Goal: Information Seeking & Learning: Learn about a topic

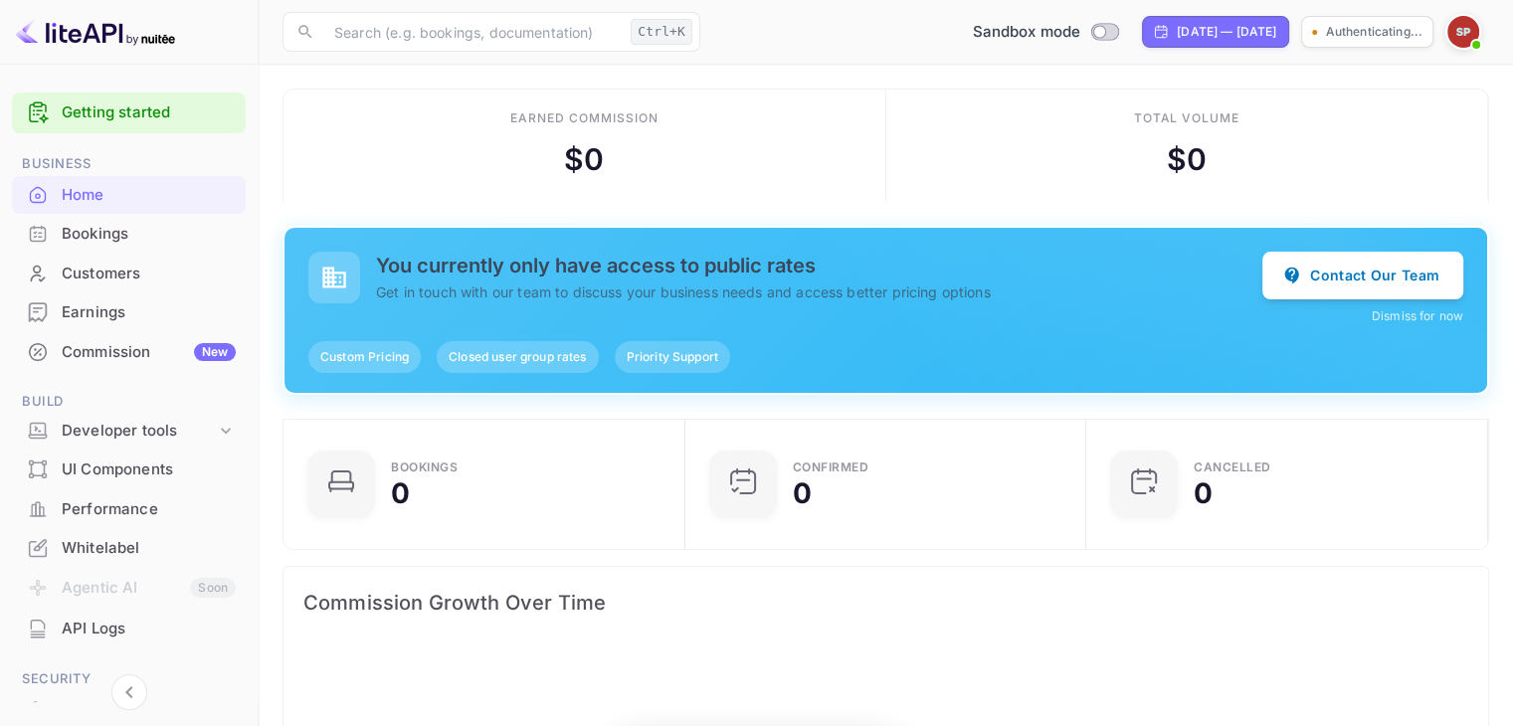
scroll to position [16, 16]
click at [502, 361] on span "Closed user group rates" at bounding box center [517, 357] width 161 height 18
click at [706, 371] on div "Priority Support" at bounding box center [672, 357] width 115 height 32
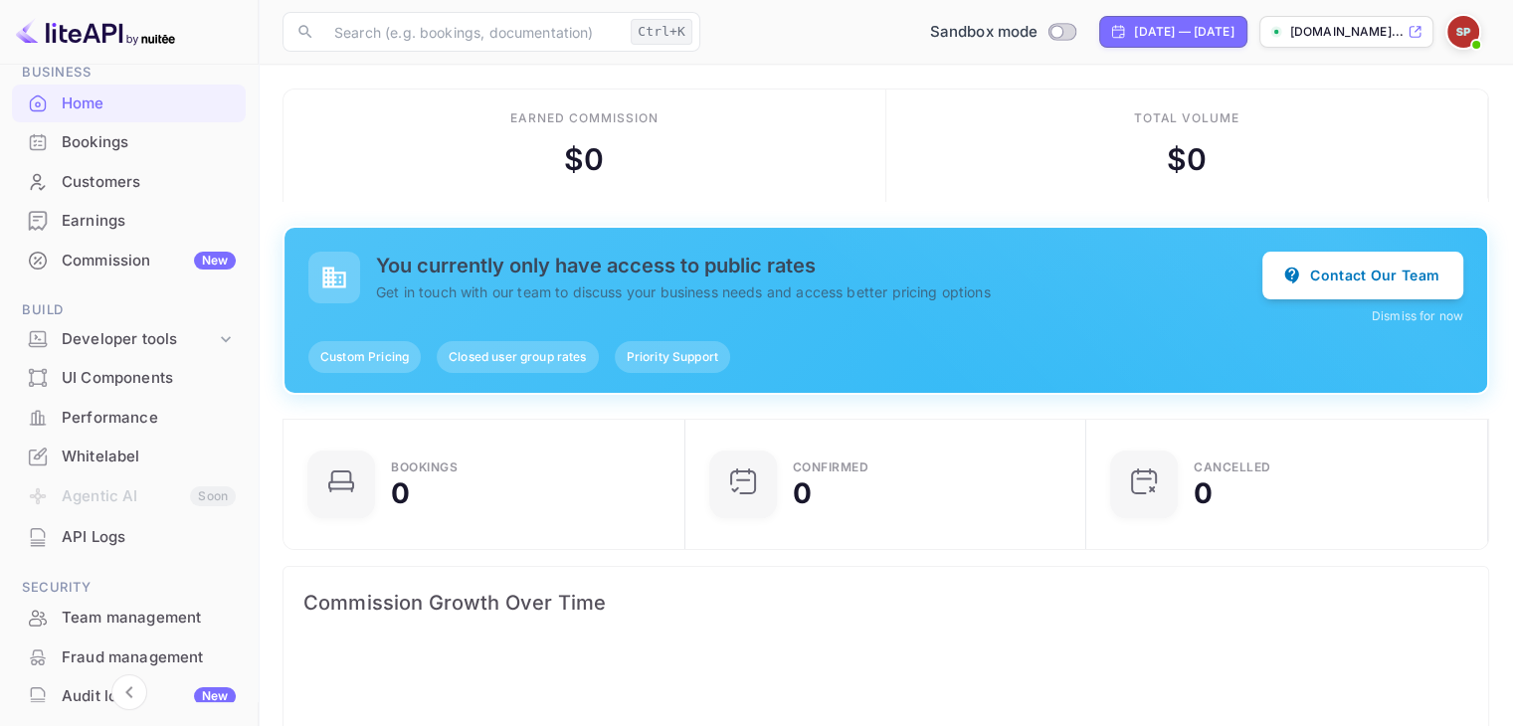
scroll to position [100, 0]
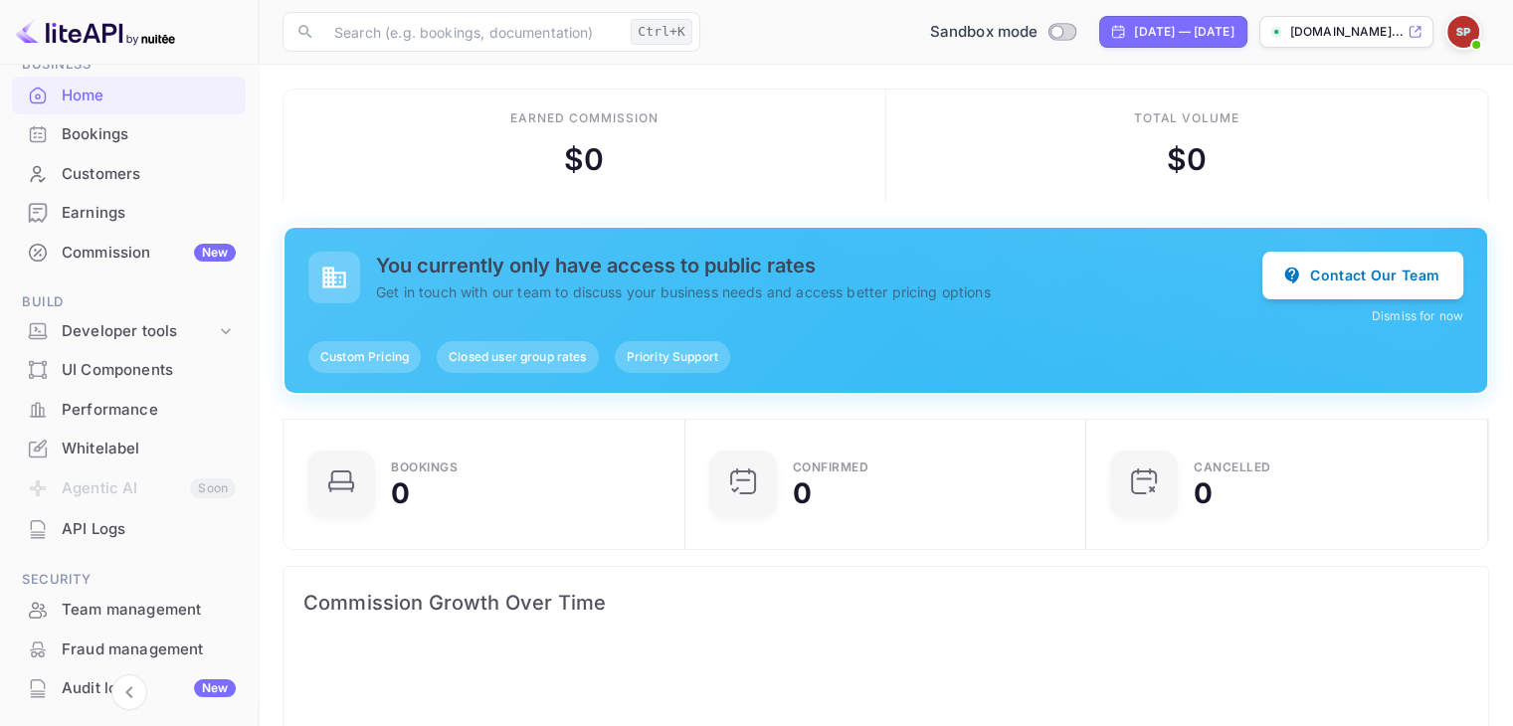
click at [109, 375] on div "UI Components" at bounding box center [149, 370] width 174 height 23
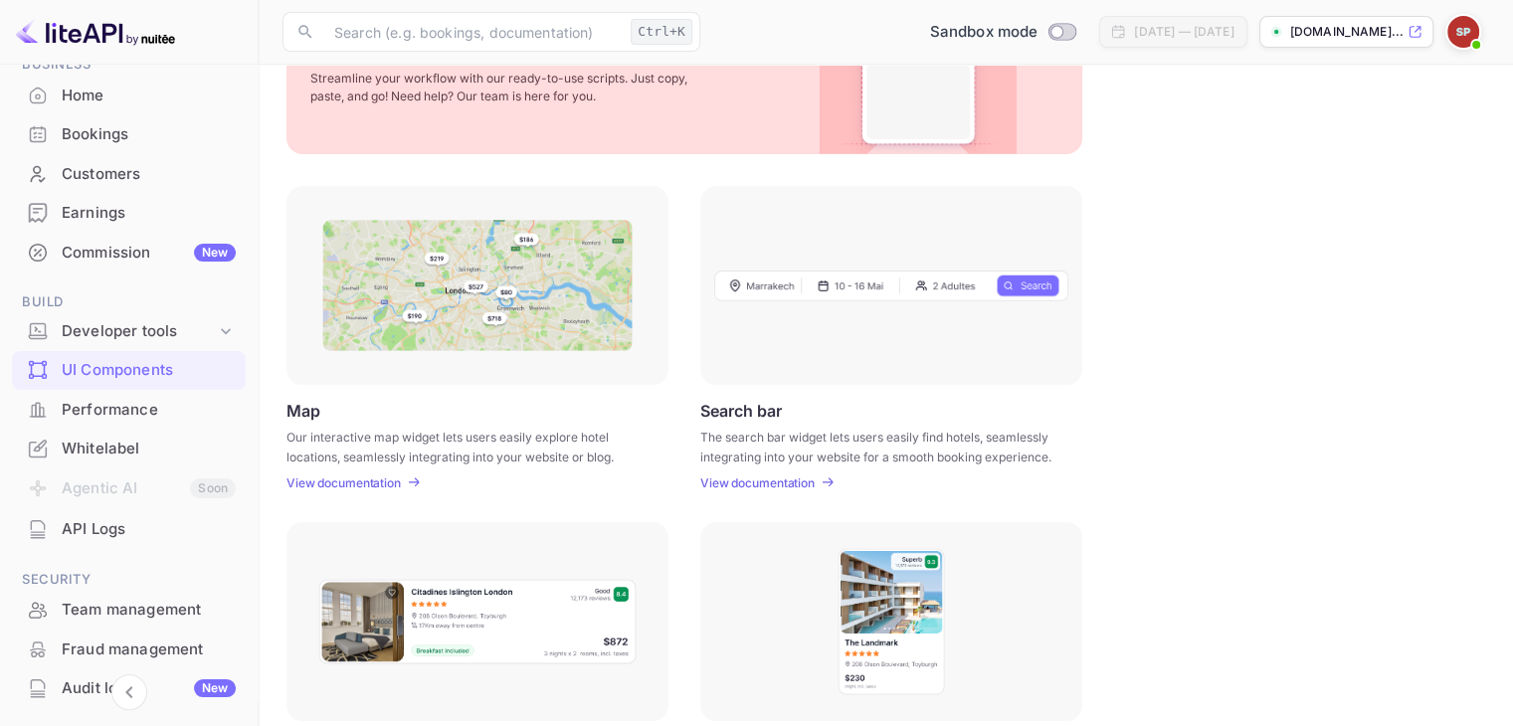
scroll to position [199, 0]
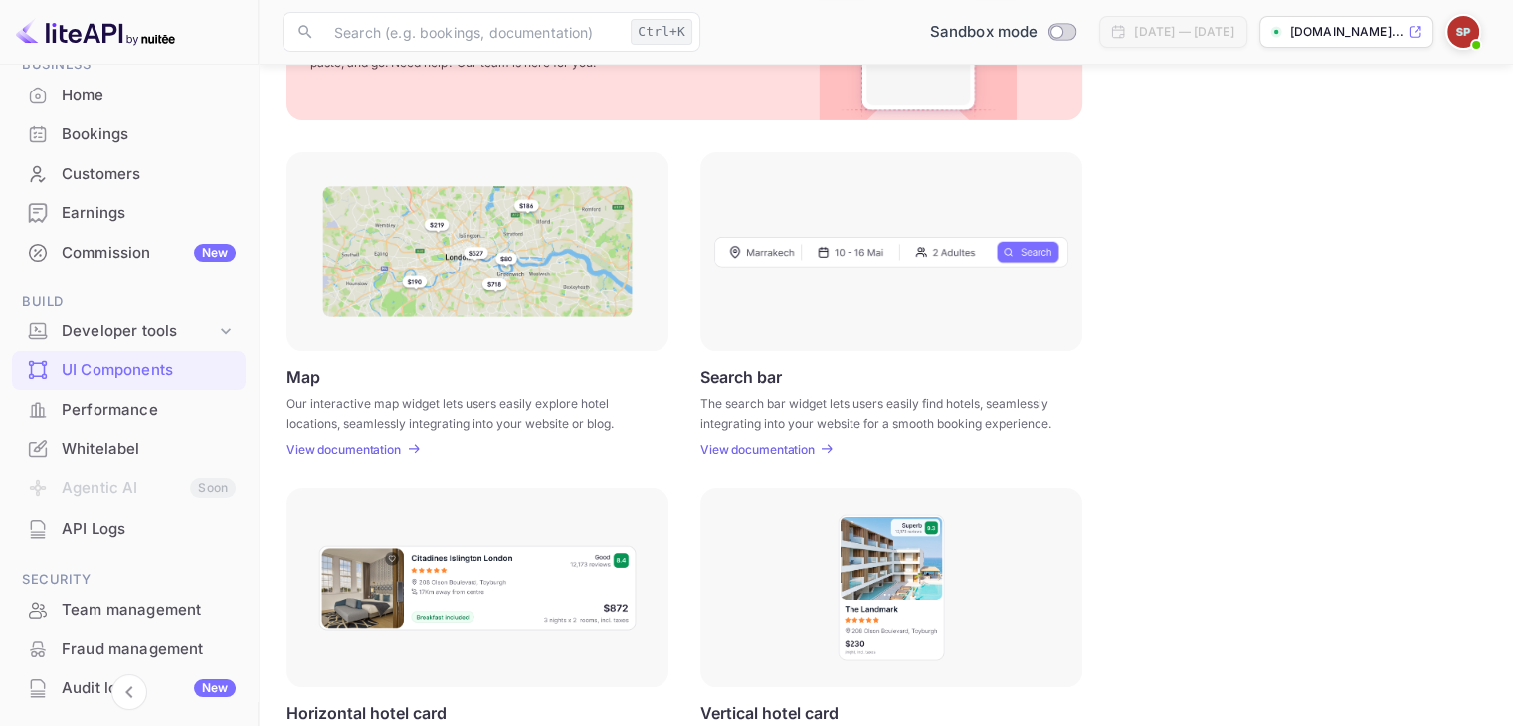
click at [767, 449] on p "View documentation" at bounding box center [758, 449] width 114 height 15
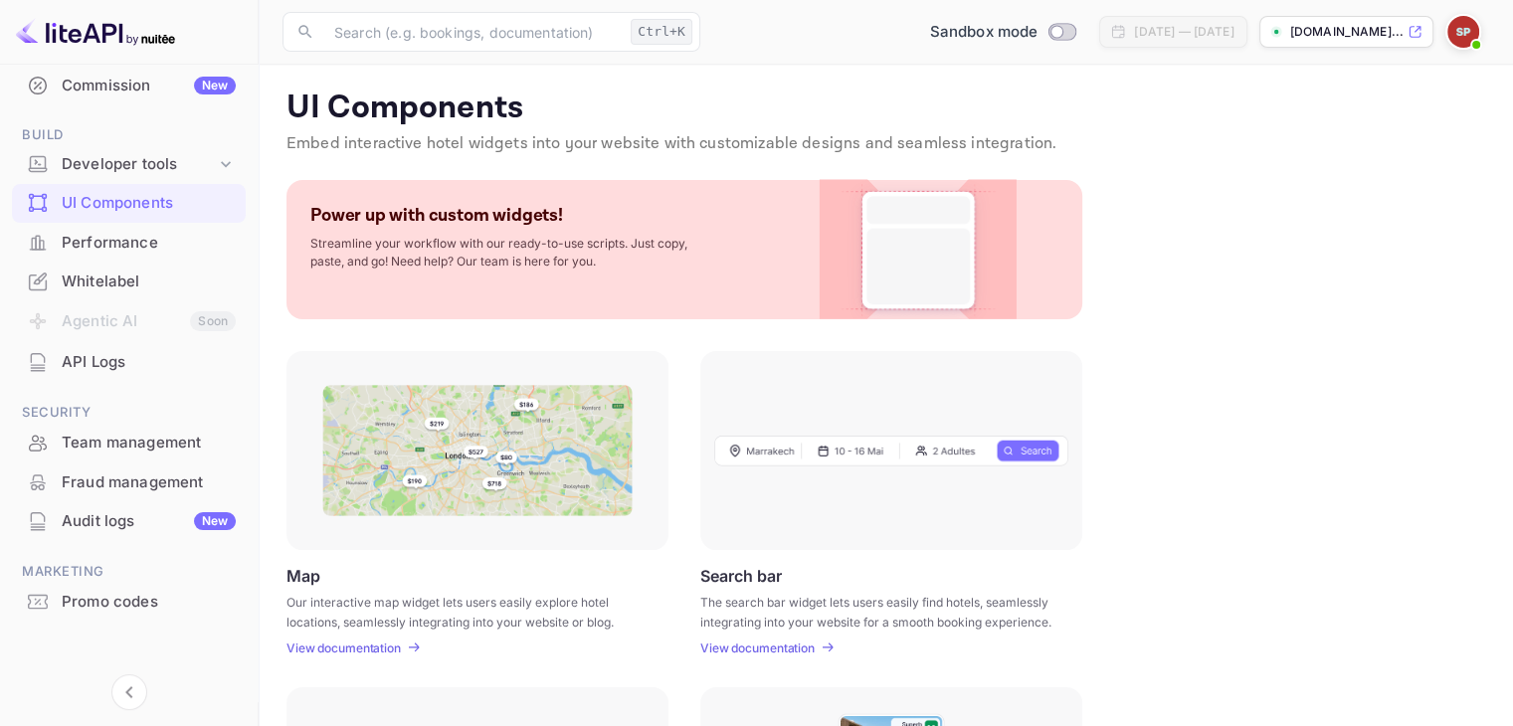
scroll to position [272, 0]
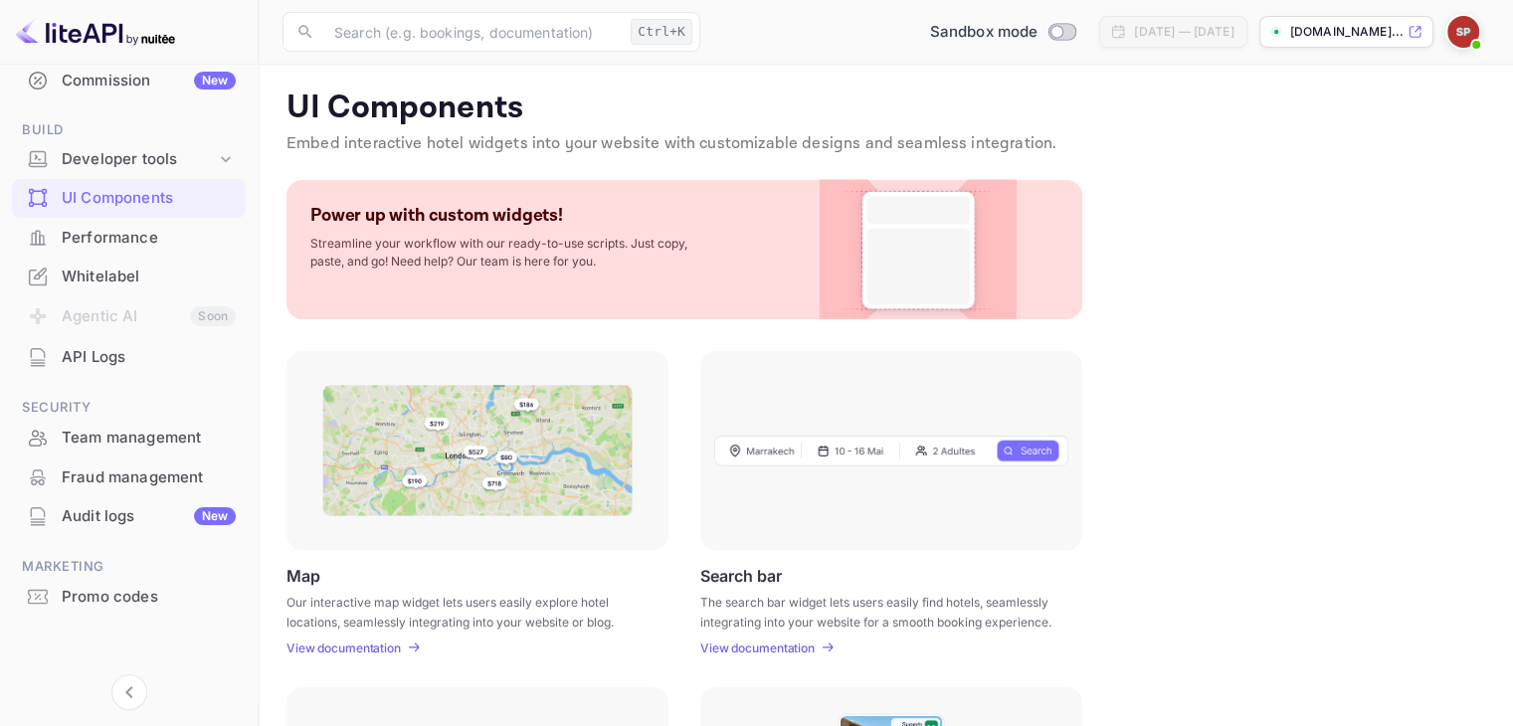
click at [167, 273] on div "Whitelabel" at bounding box center [149, 277] width 174 height 23
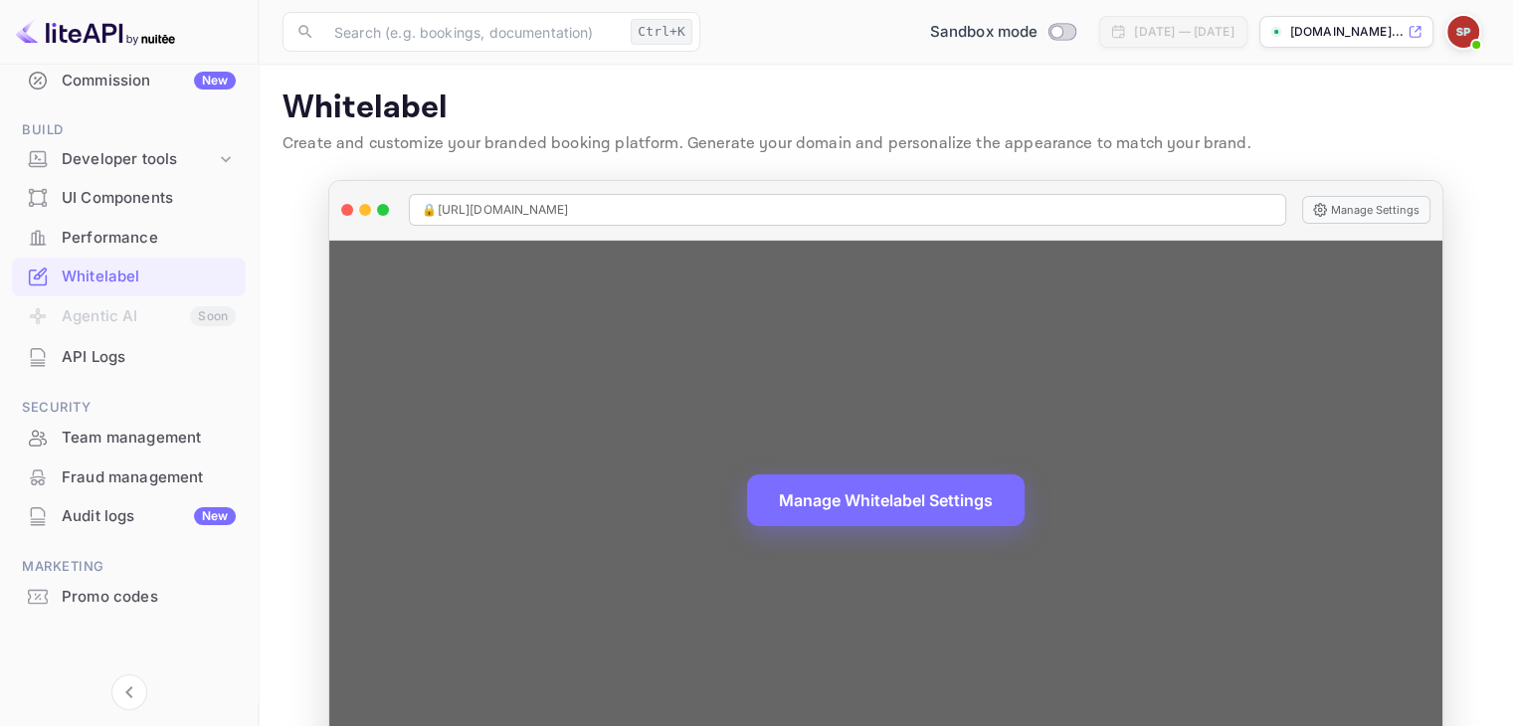
click at [568, 212] on span "🔒 https://sandun-perera-uisuq.nuitee.link" at bounding box center [495, 210] width 146 height 18
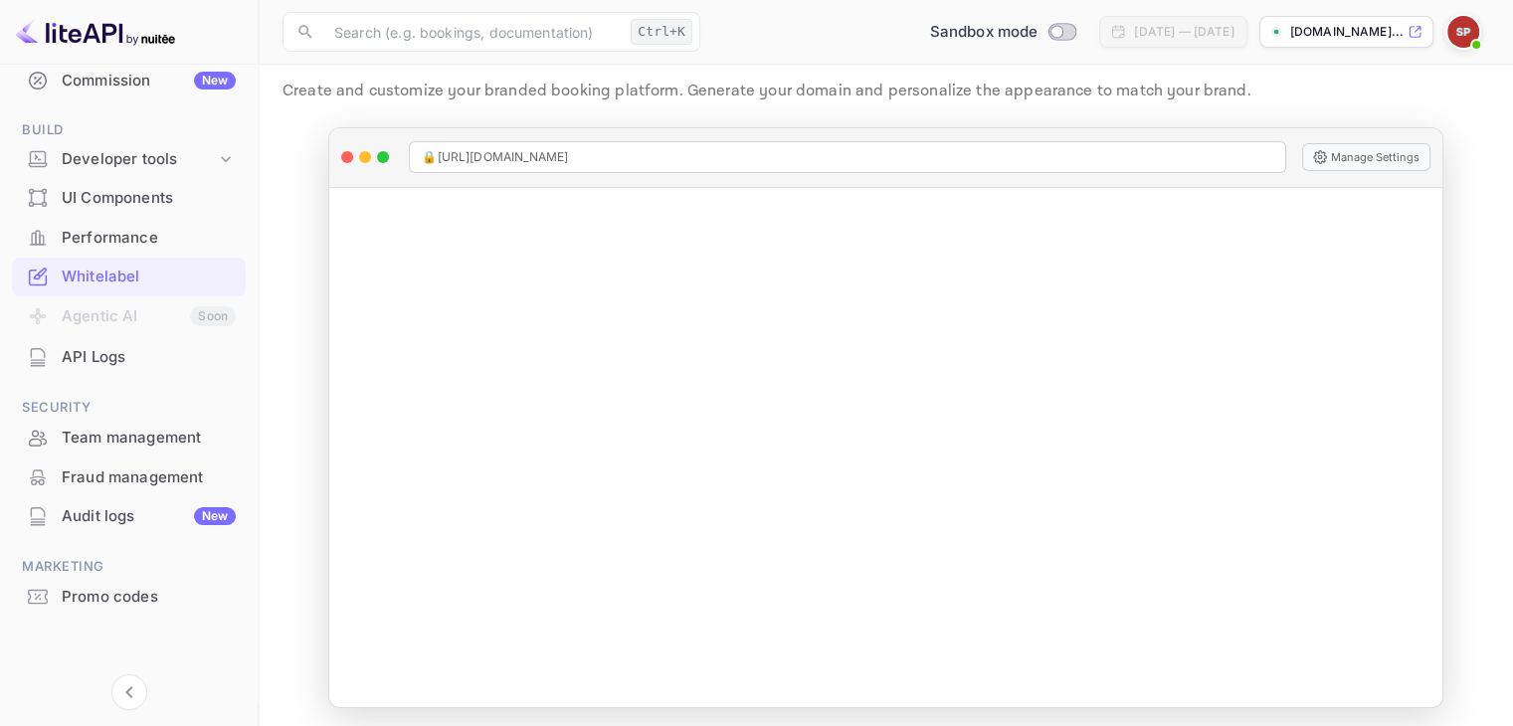
scroll to position [58, 0]
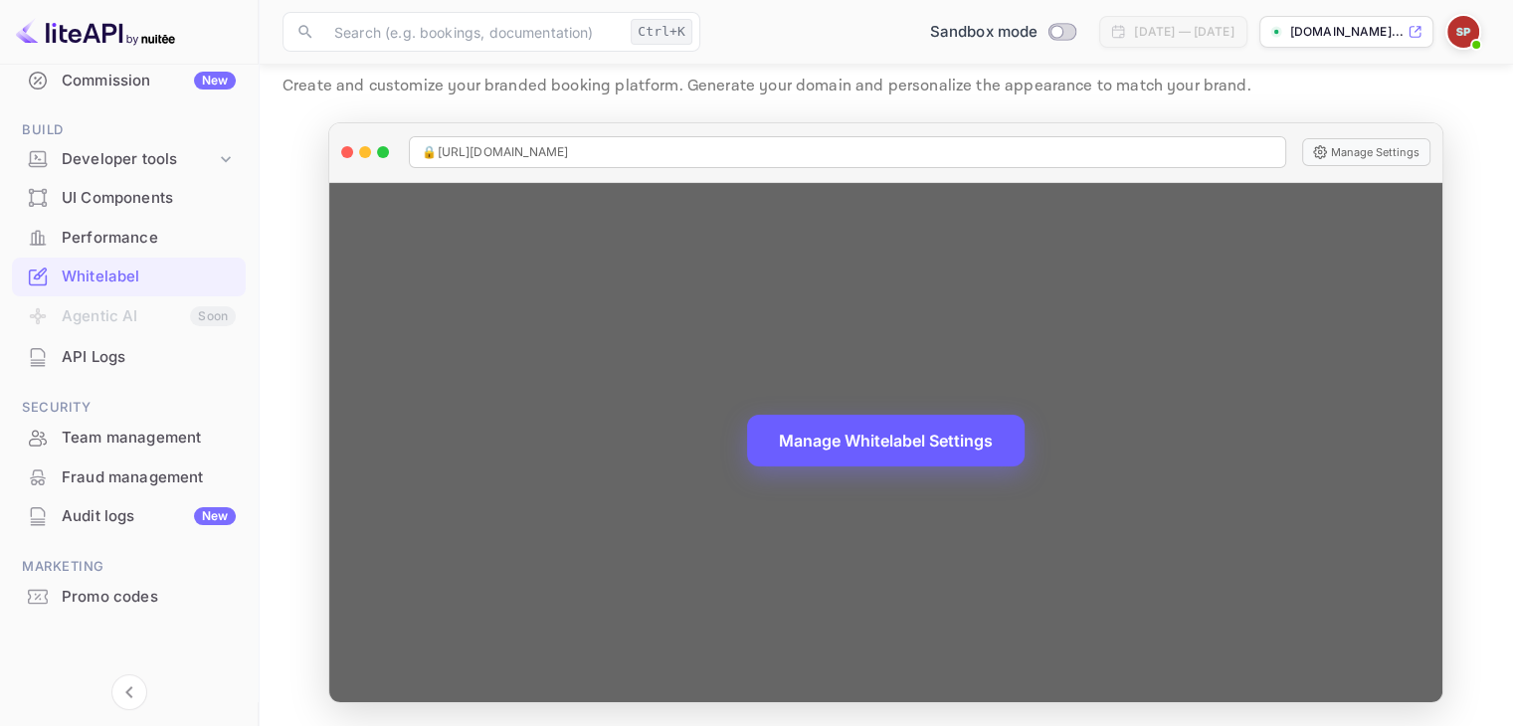
click at [838, 445] on button "Manage Whitelabel Settings" at bounding box center [886, 441] width 278 height 52
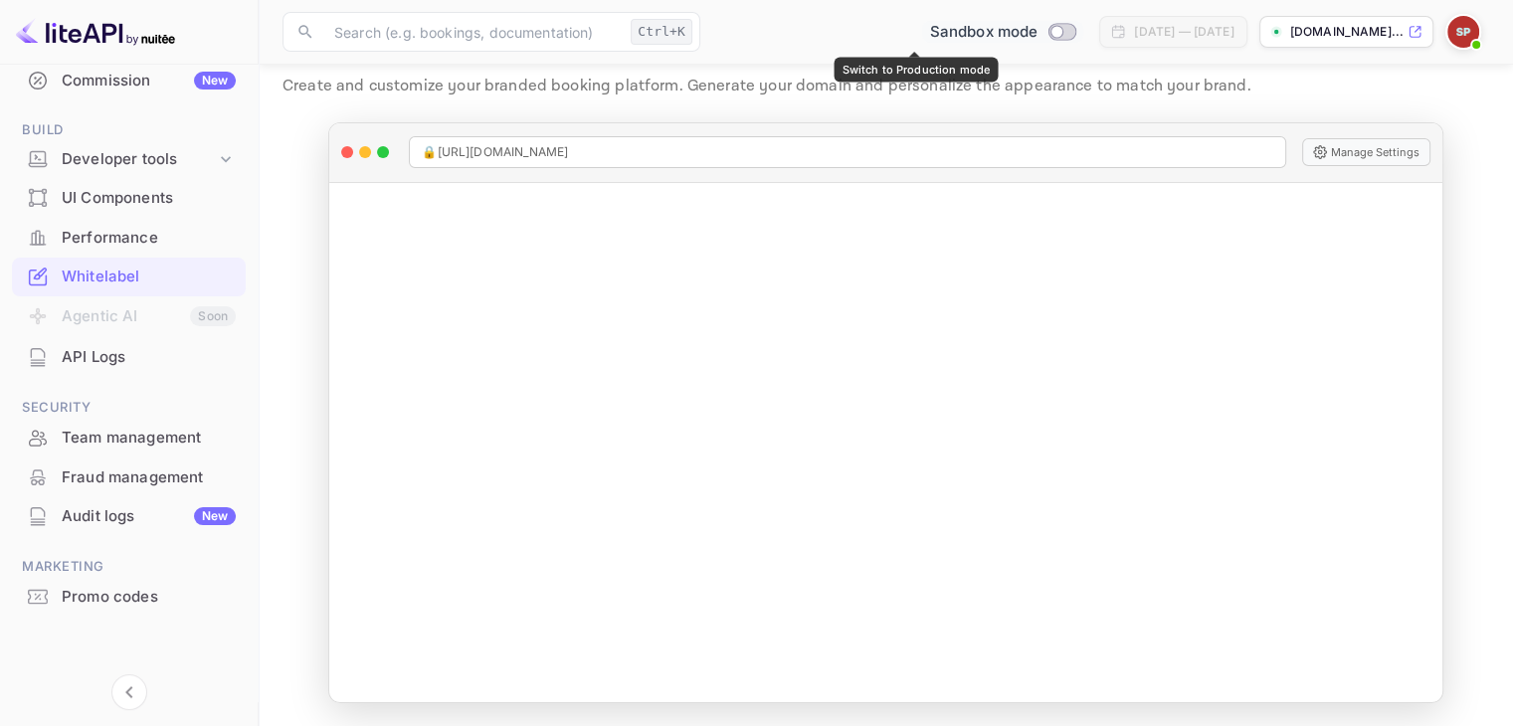
click at [1038, 34] on input "Switch to Production mode" at bounding box center [1058, 31] width 40 height 13
checkbox input "false"
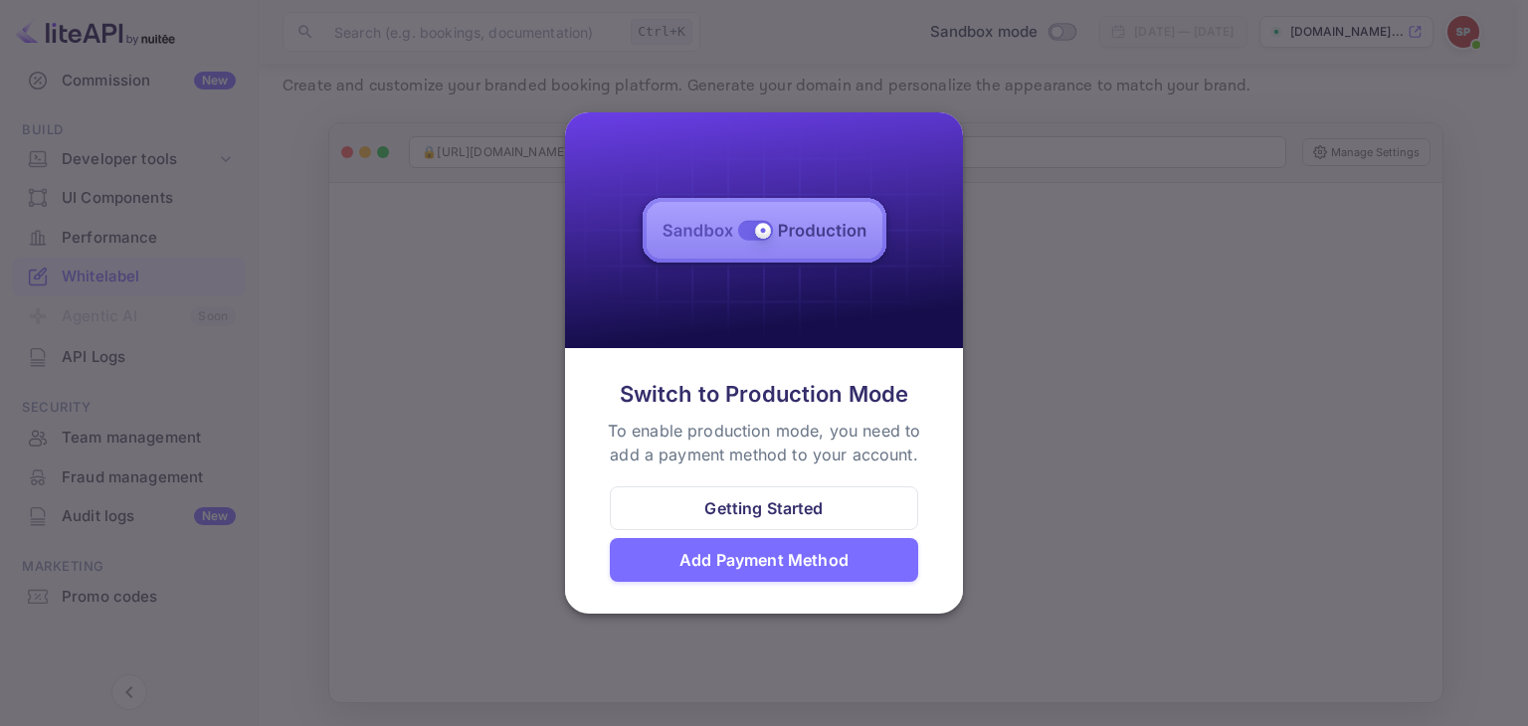
click at [1142, 181] on div at bounding box center [764, 363] width 1528 height 726
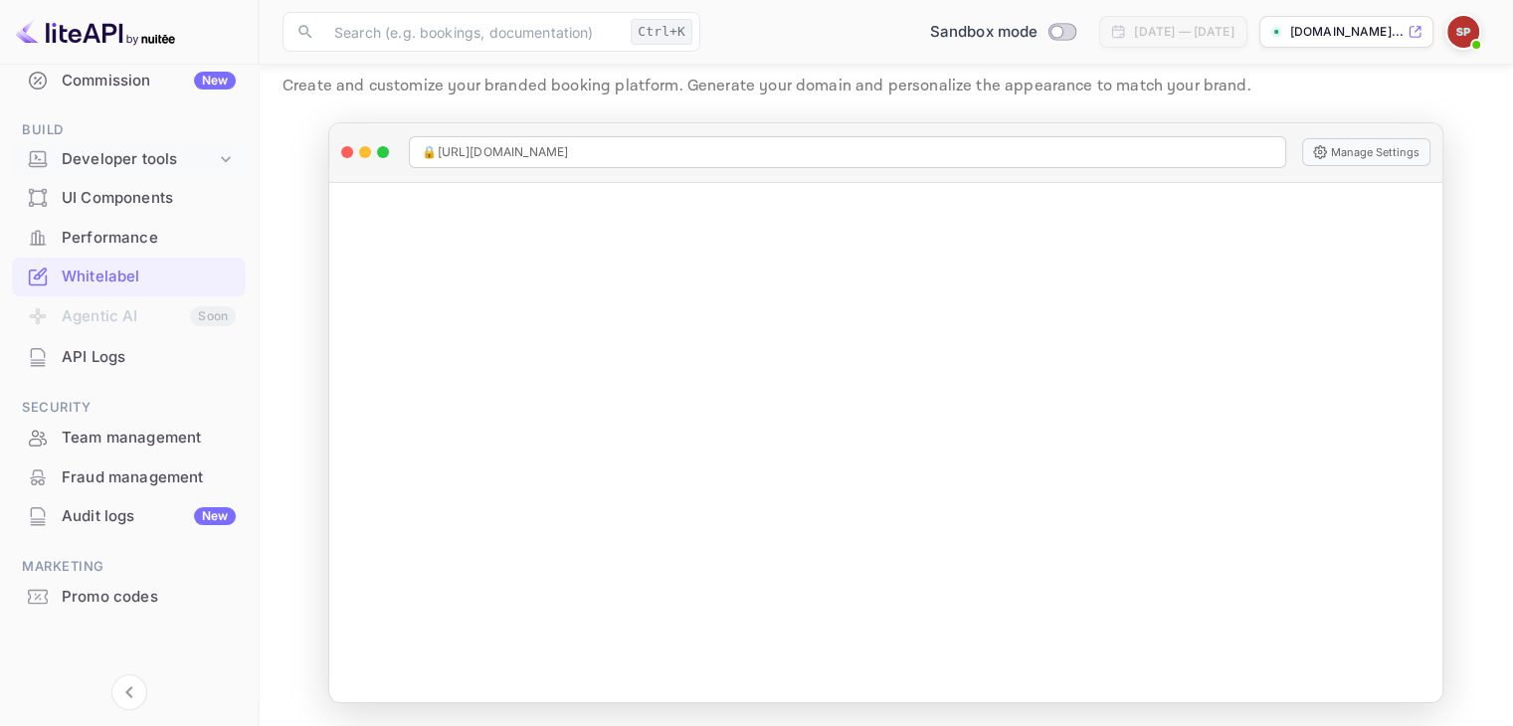
click at [203, 160] on div "Developer tools" at bounding box center [139, 159] width 154 height 23
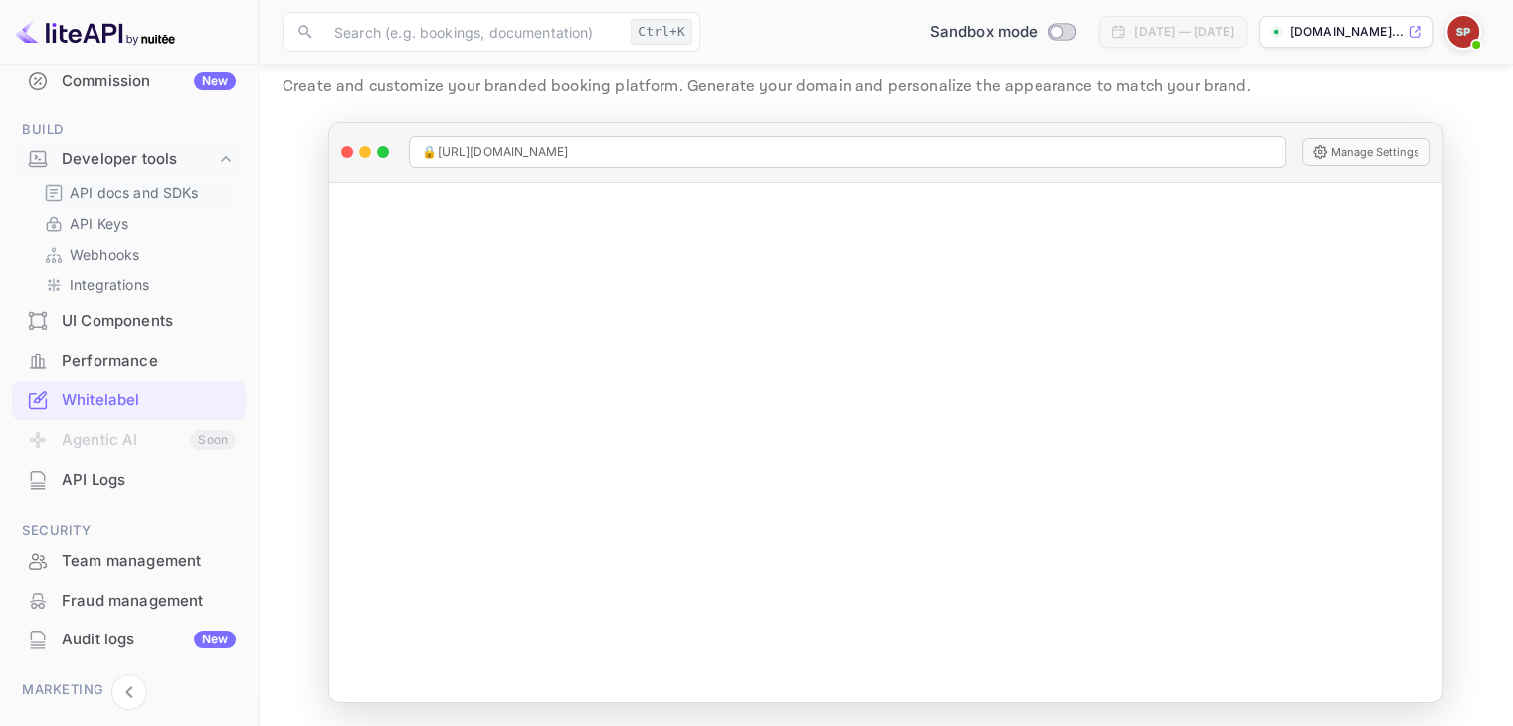
click at [138, 192] on p "API docs and SDKs" at bounding box center [134, 192] width 129 height 21
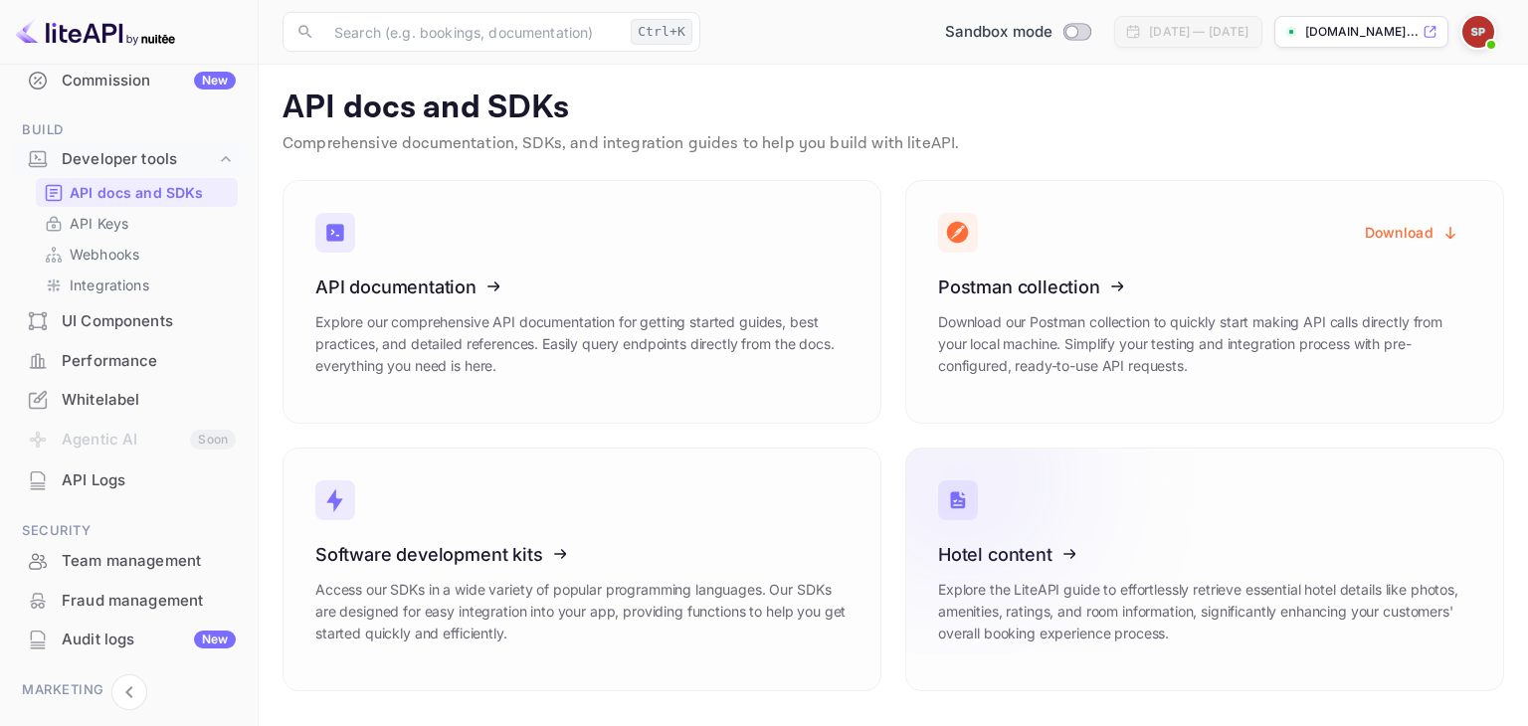
click at [1116, 546] on icon at bounding box center [1060, 551] width 309 height 205
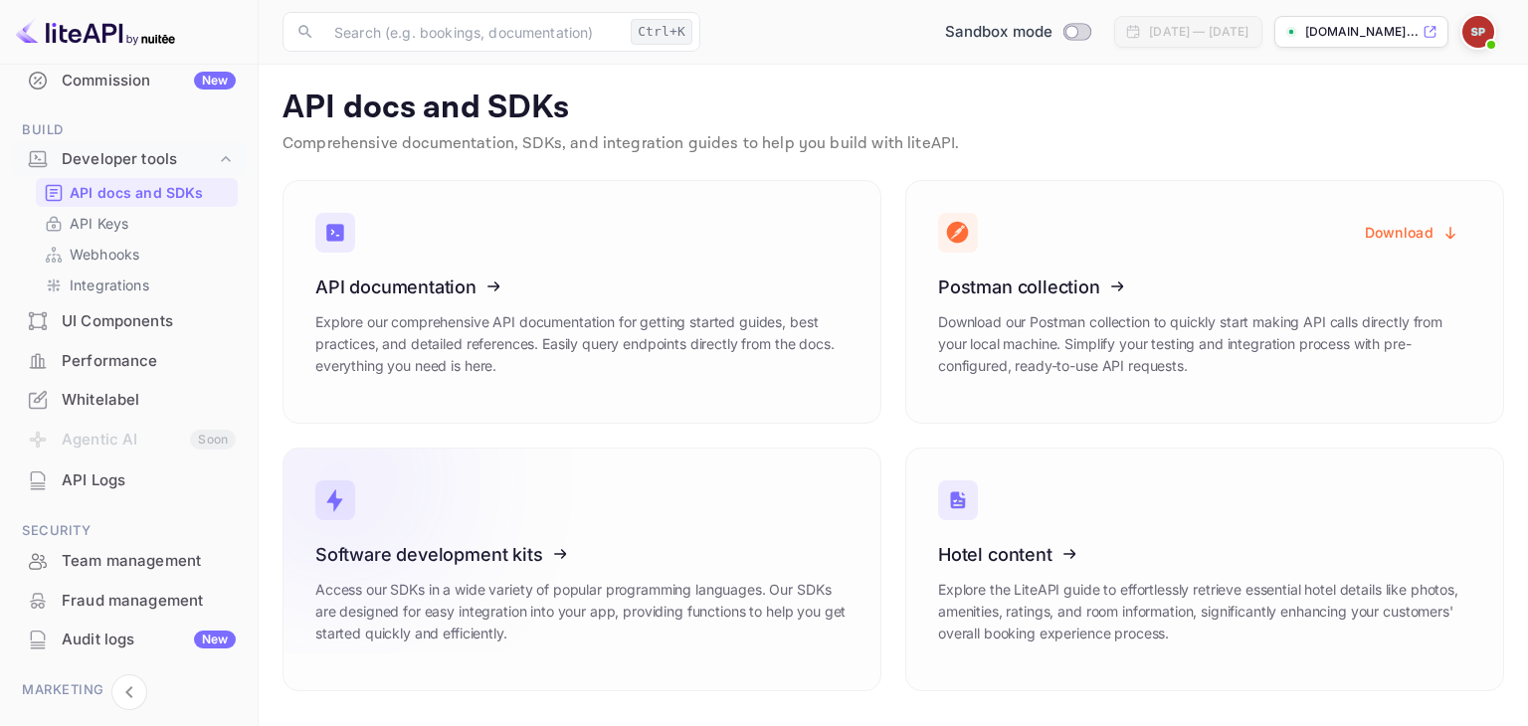
click at [632, 556] on h3 "Software development kits" at bounding box center [581, 554] width 533 height 21
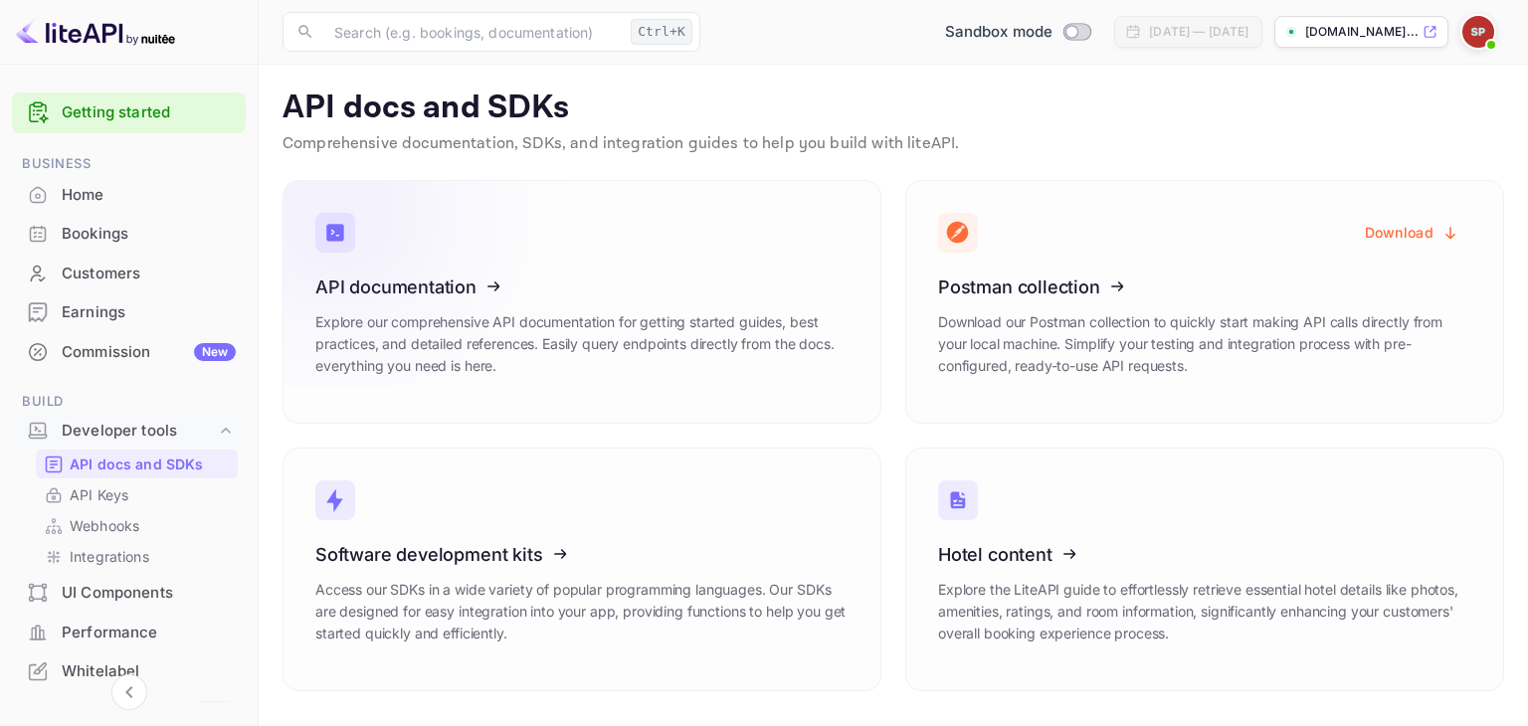
click at [557, 298] on icon at bounding box center [438, 283] width 309 height 205
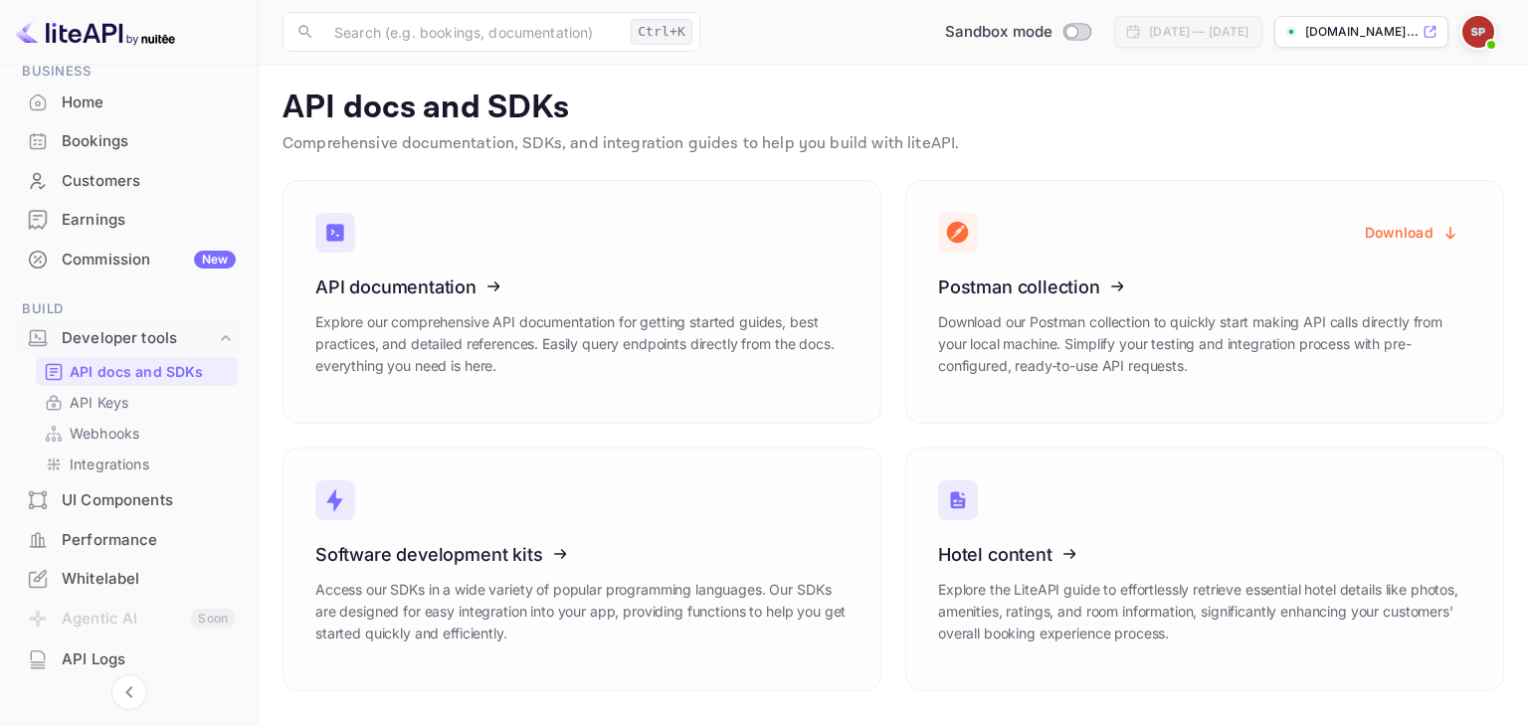
scroll to position [100, 0]
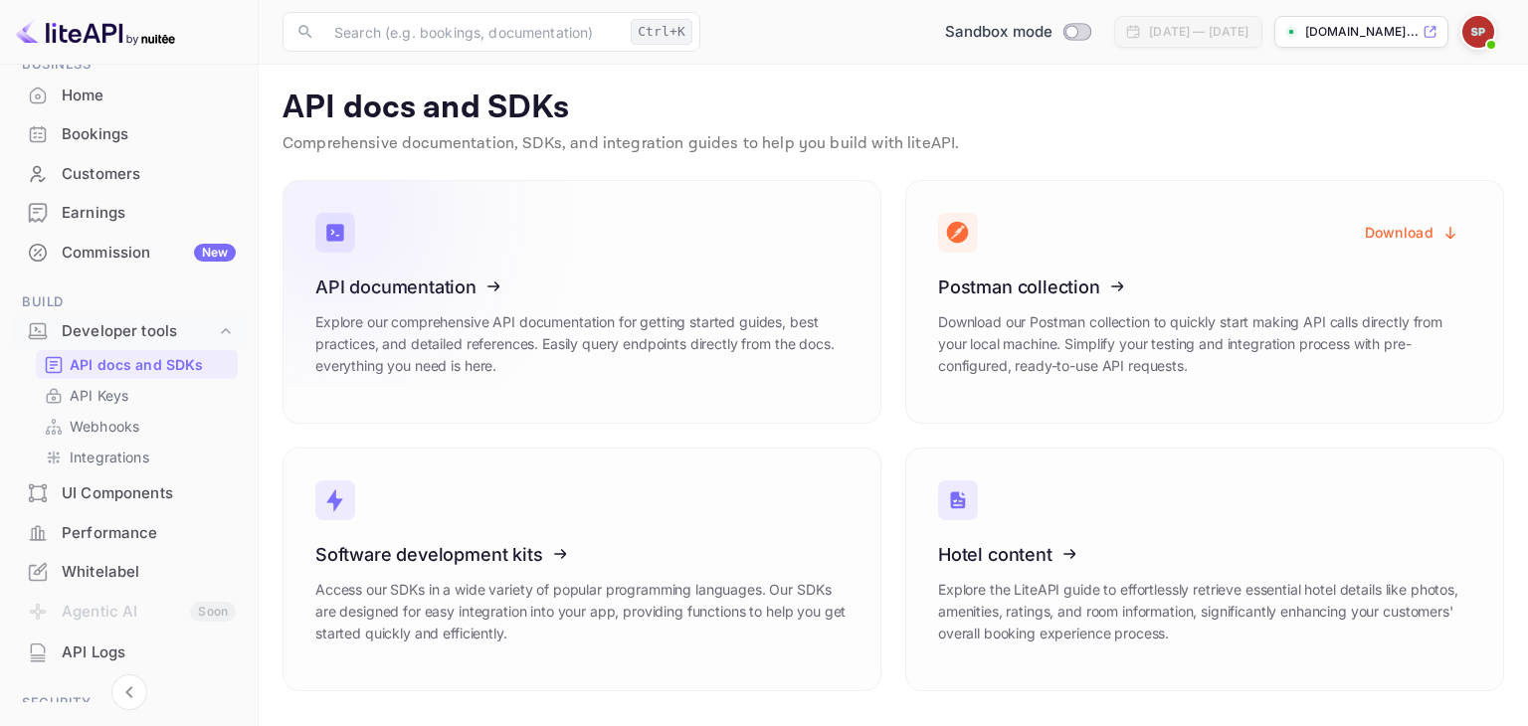
click at [587, 241] on icon at bounding box center [438, 283] width 309 height 205
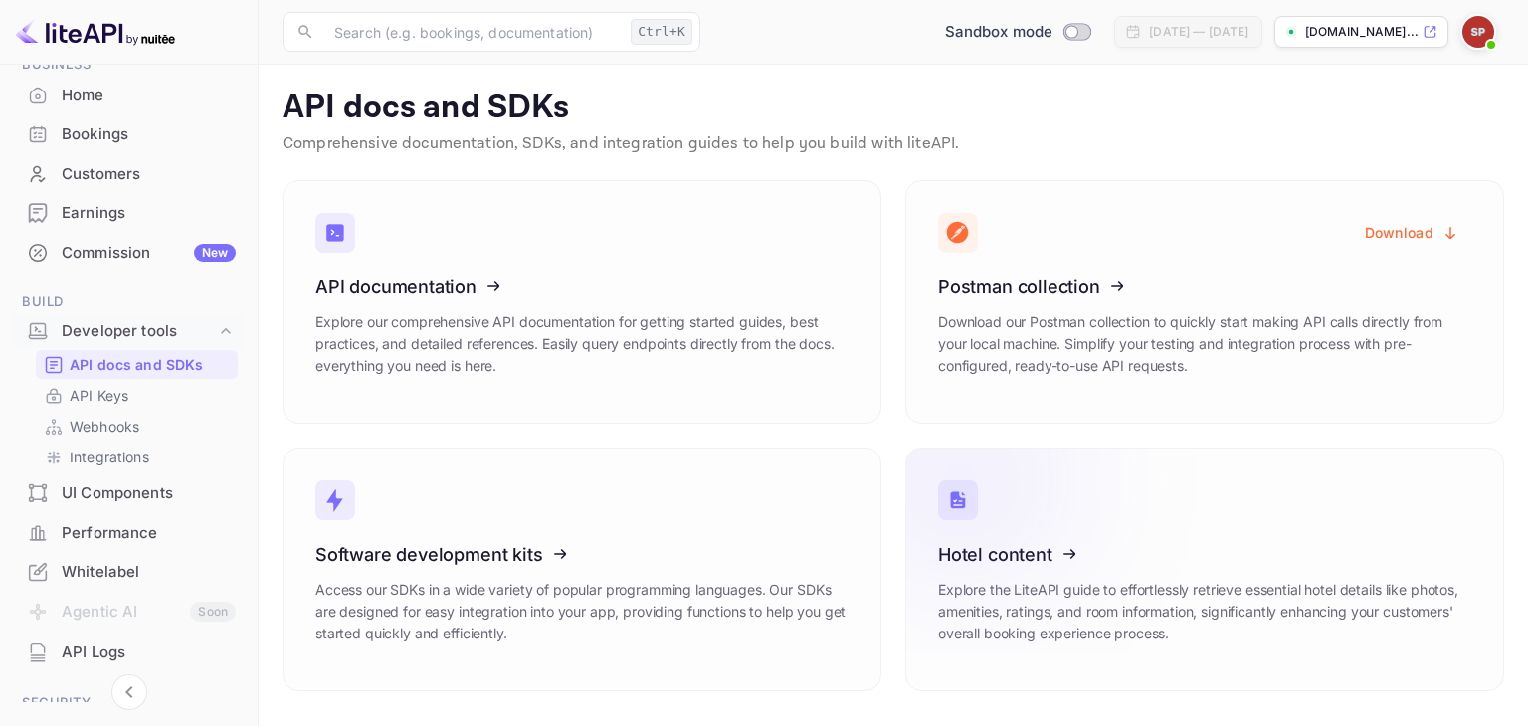
click at [1008, 531] on icon at bounding box center [1060, 551] width 309 height 205
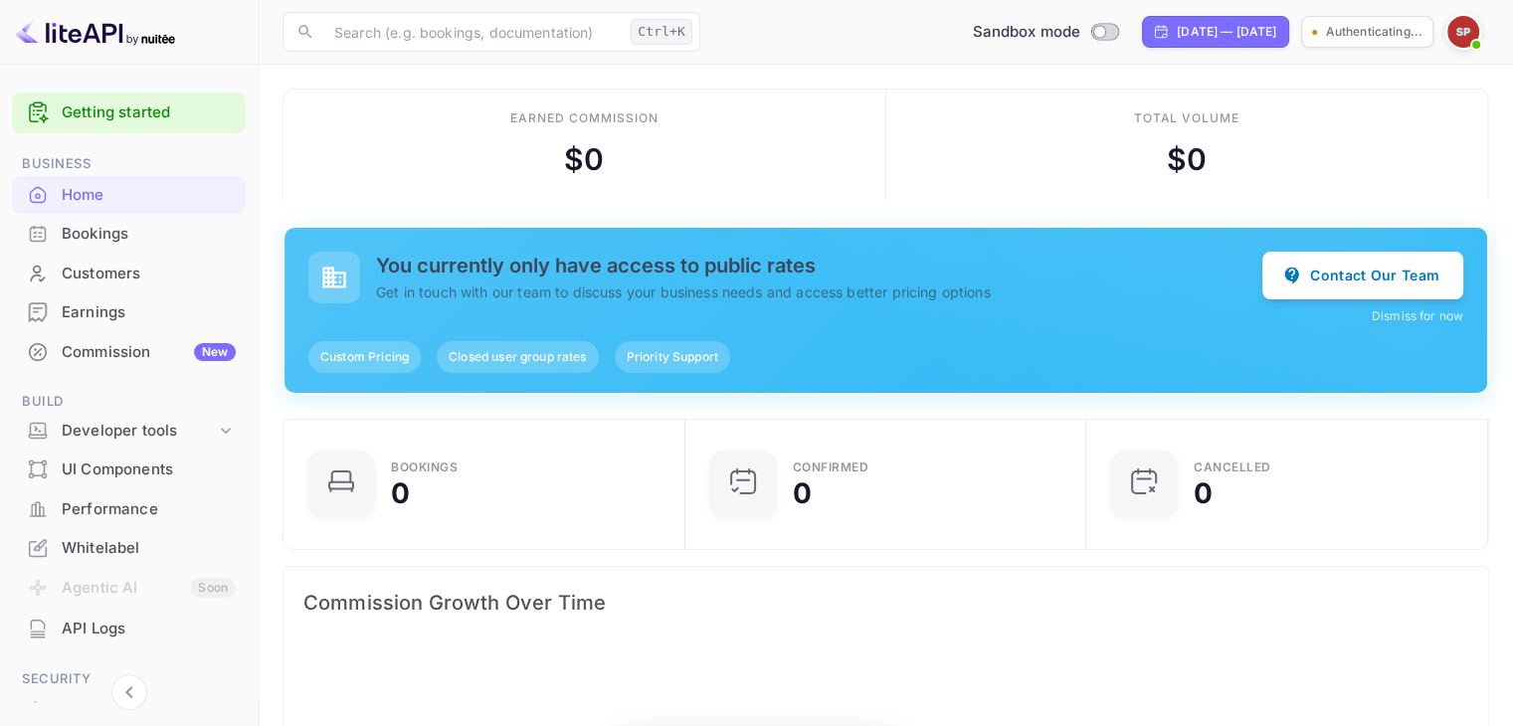
scroll to position [308, 374]
click at [128, 110] on link "Getting started" at bounding box center [149, 112] width 174 height 23
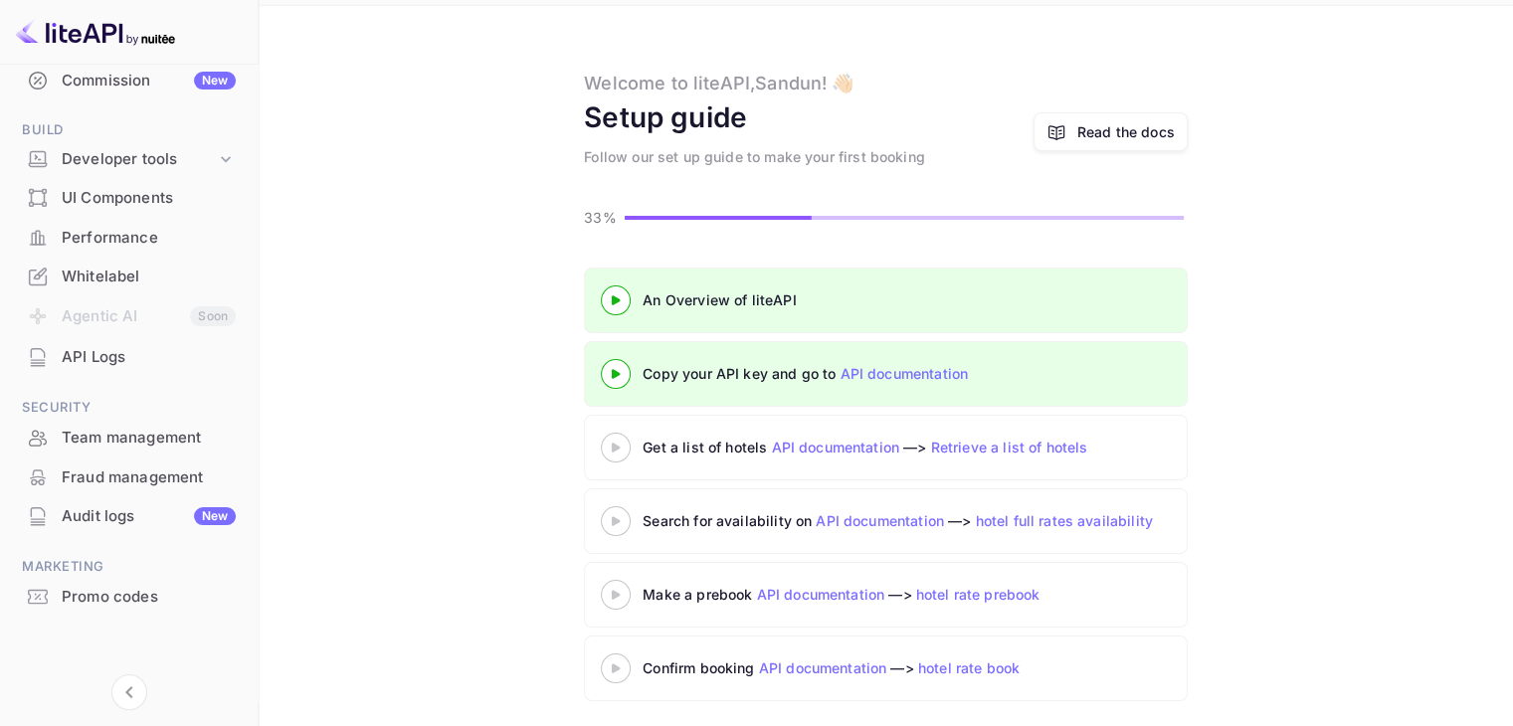
scroll to position [64, 0]
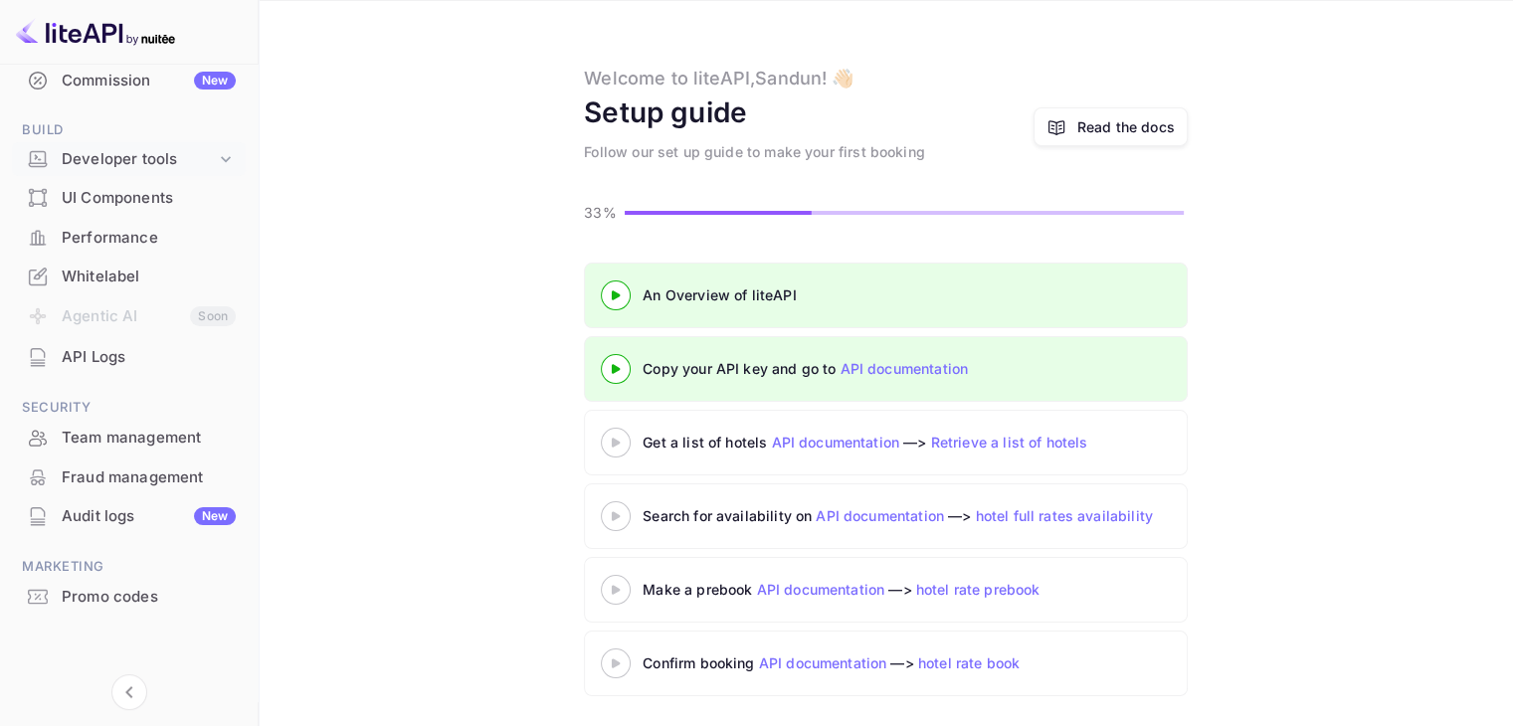
click at [127, 157] on div "Developer tools" at bounding box center [139, 159] width 154 height 23
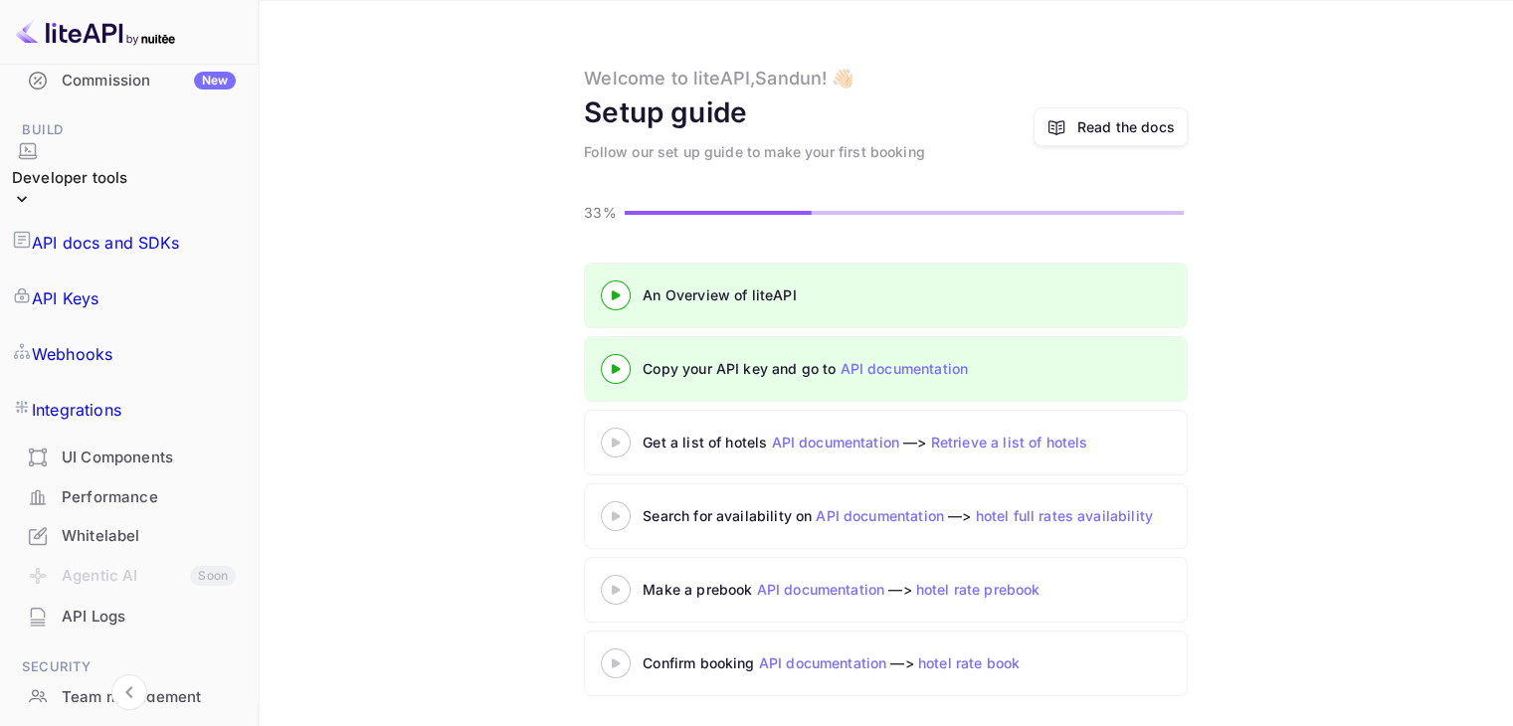
click at [106, 231] on p "API docs and SDKs" at bounding box center [106, 243] width 148 height 24
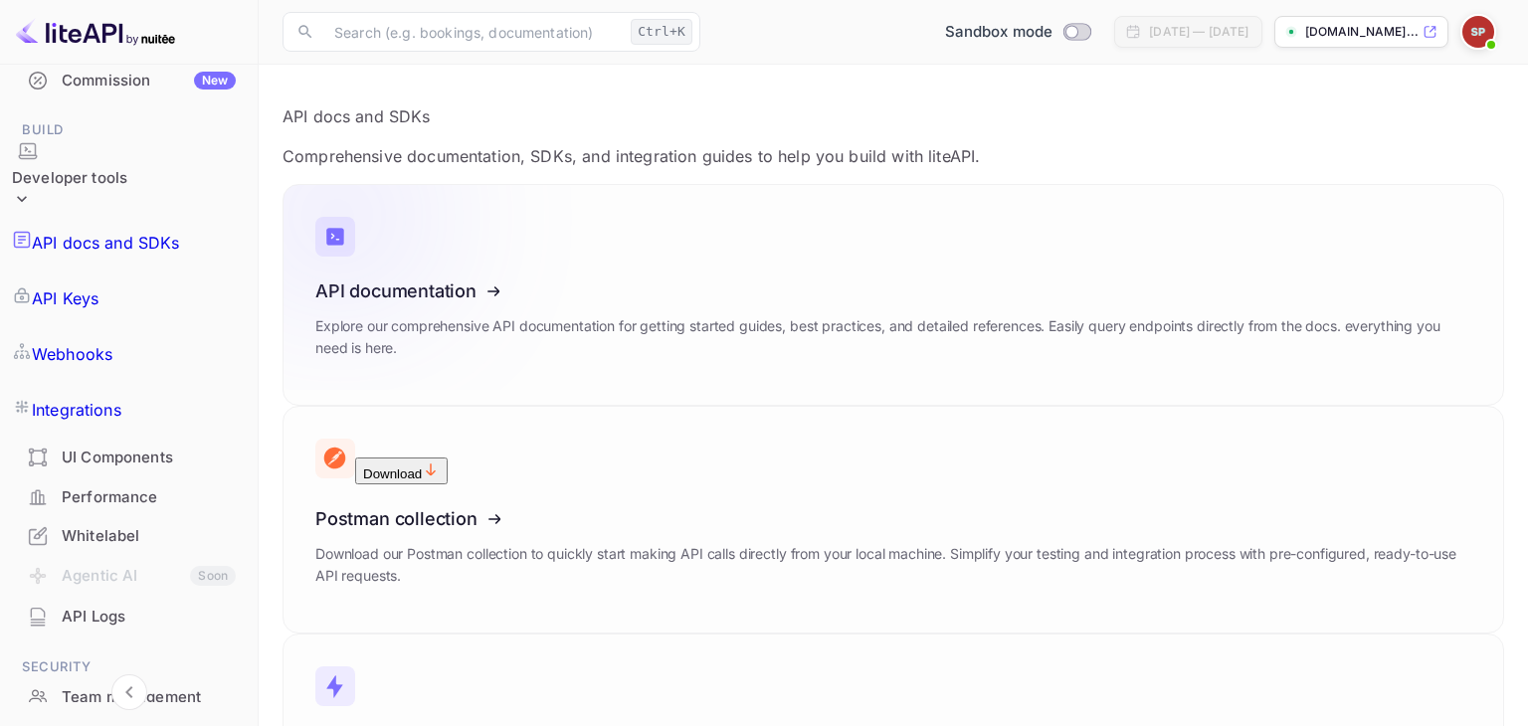
click at [443, 305] on icon at bounding box center [438, 287] width 309 height 205
